Goal: Task Accomplishment & Management: Manage account settings

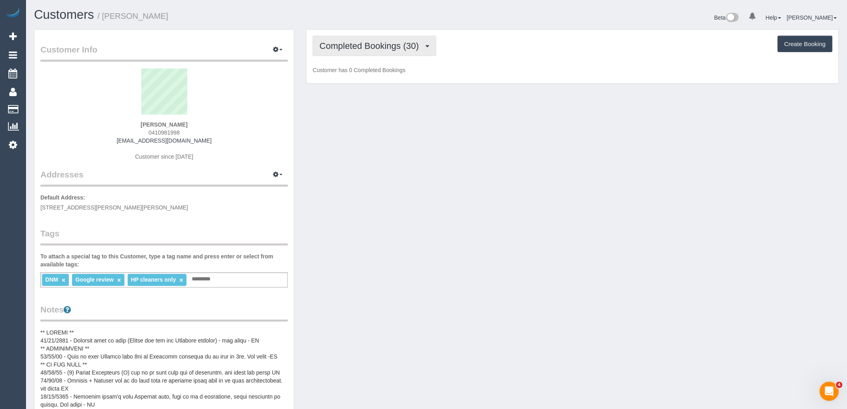
click at [375, 44] on span "Completed Bookings (30)" at bounding box center [371, 46] width 103 height 10
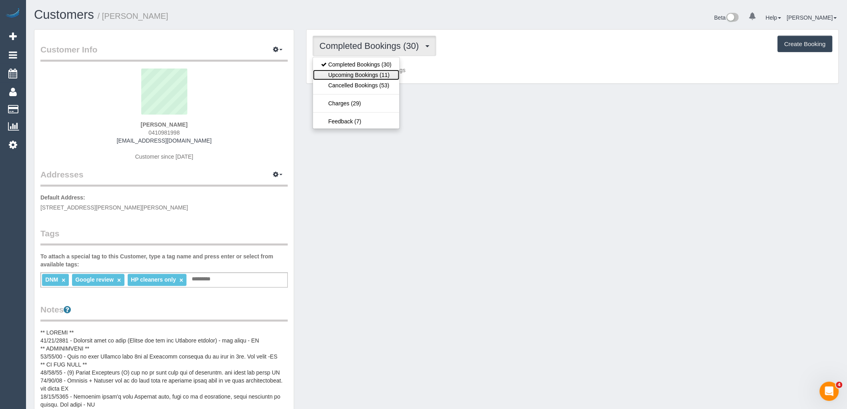
click at [378, 75] on link "Upcoming Bookings (11)" at bounding box center [356, 75] width 86 height 10
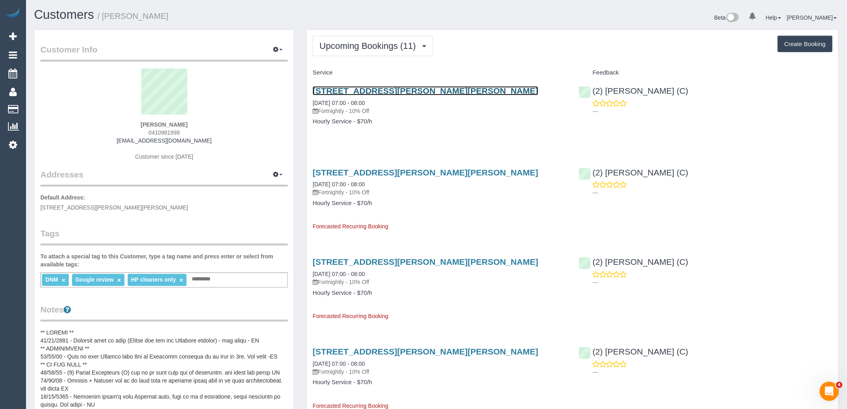
click at [438, 94] on link "[STREET_ADDRESS][PERSON_NAME][PERSON_NAME]" at bounding box center [426, 90] width 226 height 9
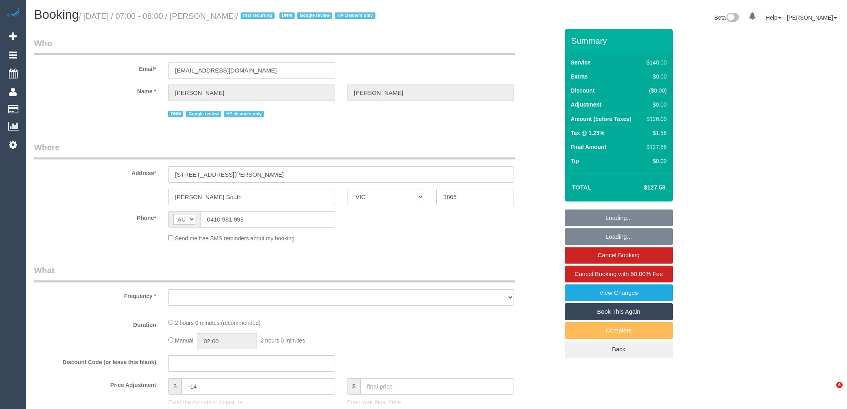
select select "VIC"
select select "string:stripe-pm_1RvAtc2GScqysDRV5Gp1WbMI"
select select "number:27"
select select "number:14"
select select "number:19"
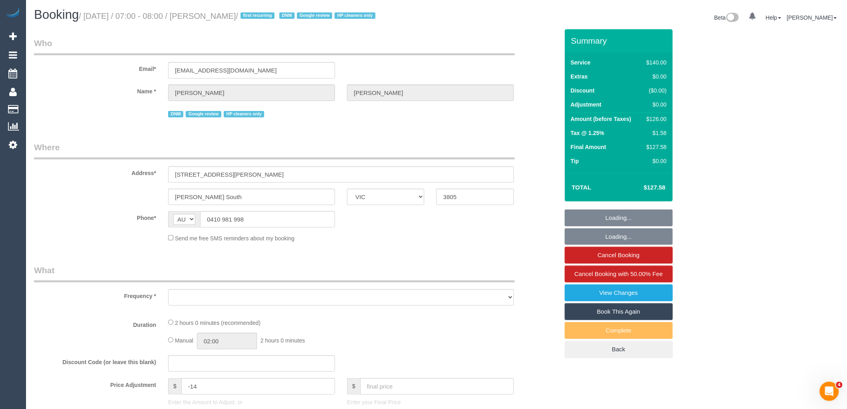
select select "number:24"
select select "number:35"
select select "number:12"
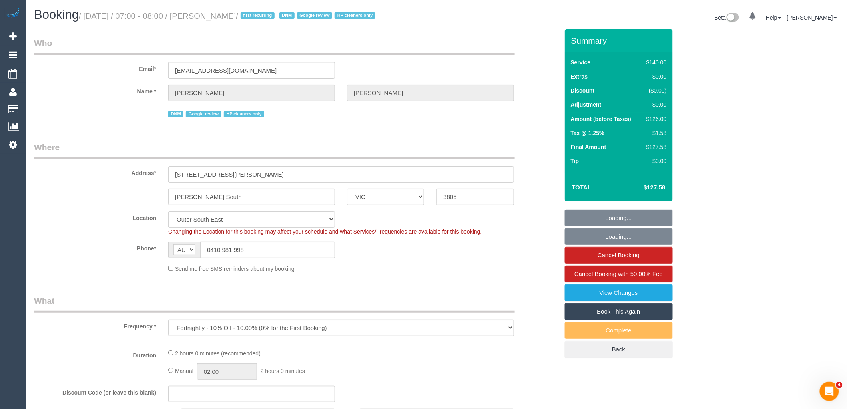
select select "object:1182"
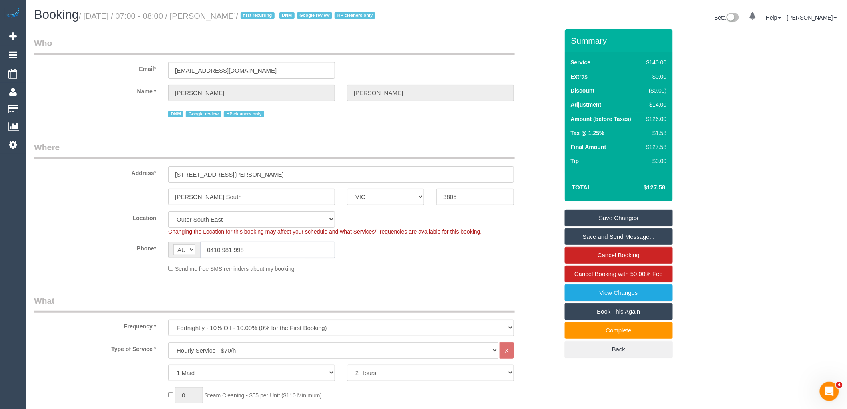
drag, startPoint x: 231, startPoint y: 247, endPoint x: 113, endPoint y: 244, distance: 118.1
click at [113, 244] on div "Phone* AF AL DZ AD AO AI AQ AG AR AM AW AU AT AZ BS BH BD BB BY BE BZ BJ BM BT …" at bounding box center [296, 249] width 537 height 16
click at [265, 254] on input "0410 981 998" at bounding box center [267, 249] width 135 height 16
drag, startPoint x: 283, startPoint y: 248, endPoint x: 24, endPoint y: 239, distance: 258.8
click at [103, 246] on div "Phone* AF AL DZ AD AO AI AQ AG AR AM AW AU AT AZ BS BH BD BB BY BE BZ BJ BM BT …" at bounding box center [296, 249] width 537 height 16
